Goal: Use online tool/utility: Utilize a website feature to perform a specific function

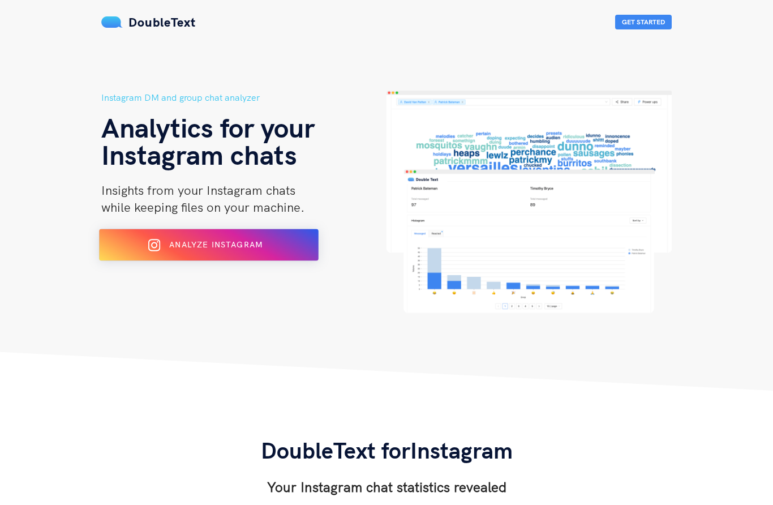
click at [231, 241] on span "Analyze Instagram" at bounding box center [215, 244] width 93 height 10
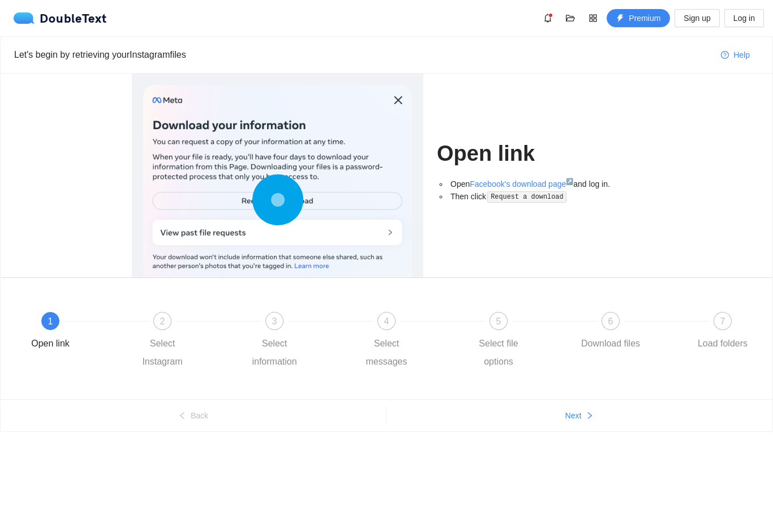
click at [272, 201] on circle at bounding box center [277, 200] width 16 height 16
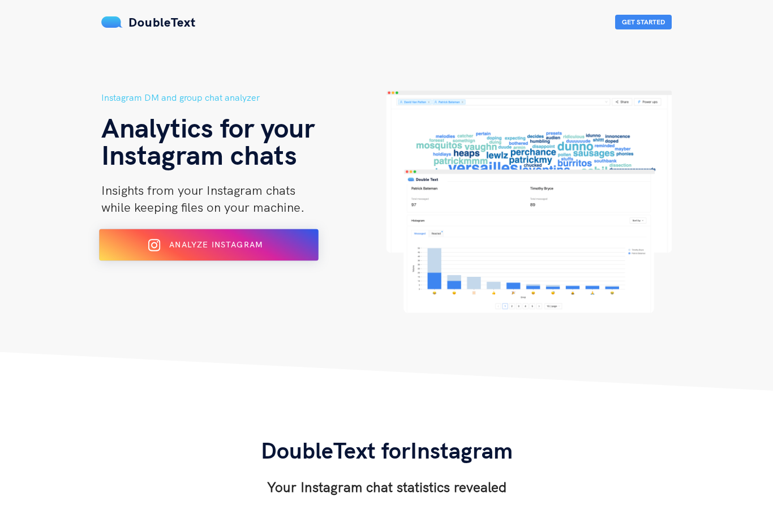
click at [290, 239] on div "Analyze Instagram" at bounding box center [208, 245] width 179 height 18
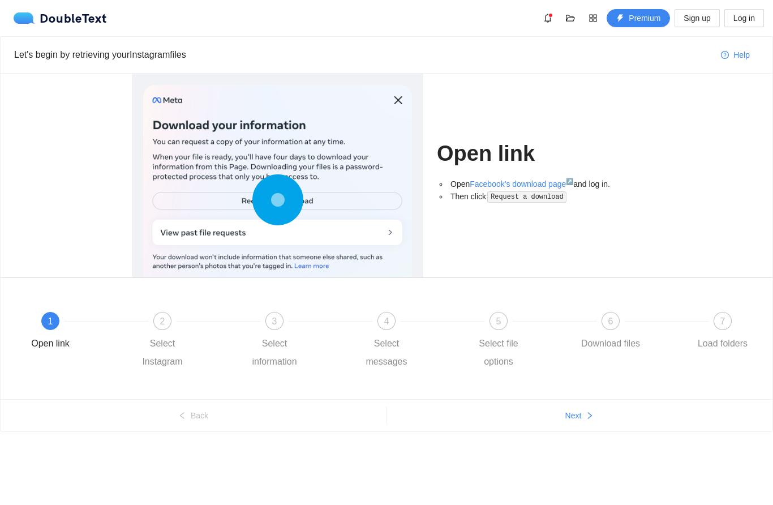
click at [280, 198] on circle at bounding box center [278, 200] width 14 height 14
click at [261, 200] on icon at bounding box center [277, 199] width 51 height 51
click at [532, 187] on link "Facebook's download page ↗" at bounding box center [522, 183] width 104 height 9
click at [258, 237] on div at bounding box center [277, 202] width 269 height 235
